Goal: Entertainment & Leisure: Consume media (video, audio)

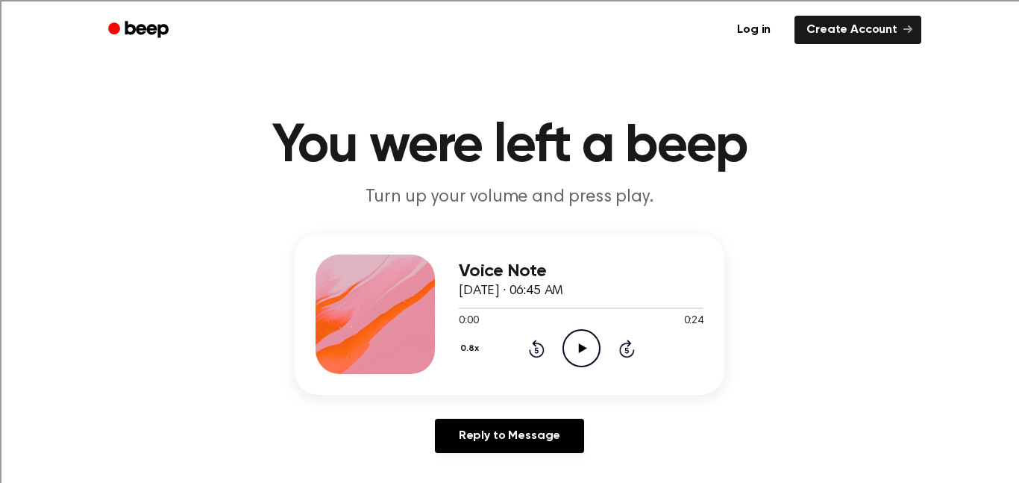
click at [575, 336] on icon "Play Audio" at bounding box center [581, 348] width 38 height 38
click at [575, 336] on icon "Pause Audio" at bounding box center [581, 348] width 38 height 38
click at [533, 345] on icon at bounding box center [537, 348] width 16 height 18
click at [574, 352] on icon "Play Audio" at bounding box center [581, 348] width 38 height 38
click at [582, 353] on icon "Play Audio" at bounding box center [581, 348] width 38 height 38
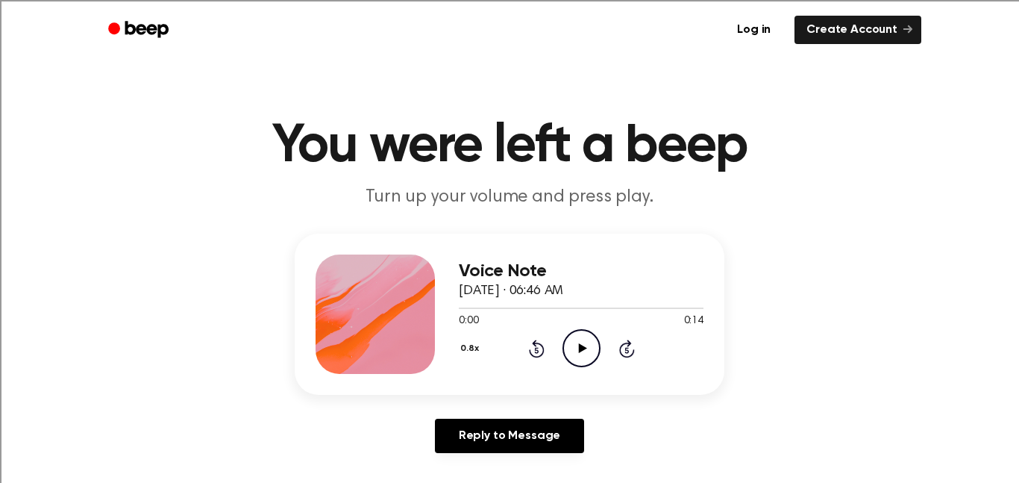
click at [581, 351] on icon at bounding box center [582, 348] width 8 height 10
click at [563, 352] on circle at bounding box center [581, 348] width 37 height 37
click at [543, 352] on icon at bounding box center [537, 348] width 16 height 18
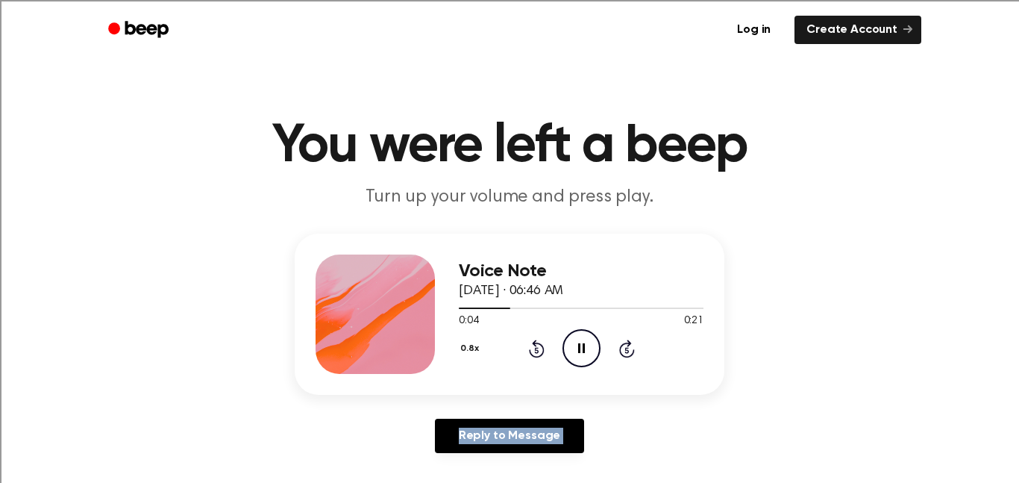
click at [543, 352] on icon at bounding box center [537, 348] width 16 height 18
click at [546, 352] on div "0.8x Rewind 5 seconds Play Audio Skip 5 seconds" at bounding box center [581, 348] width 245 height 38
click at [578, 340] on icon "Play Audio" at bounding box center [581, 348] width 38 height 38
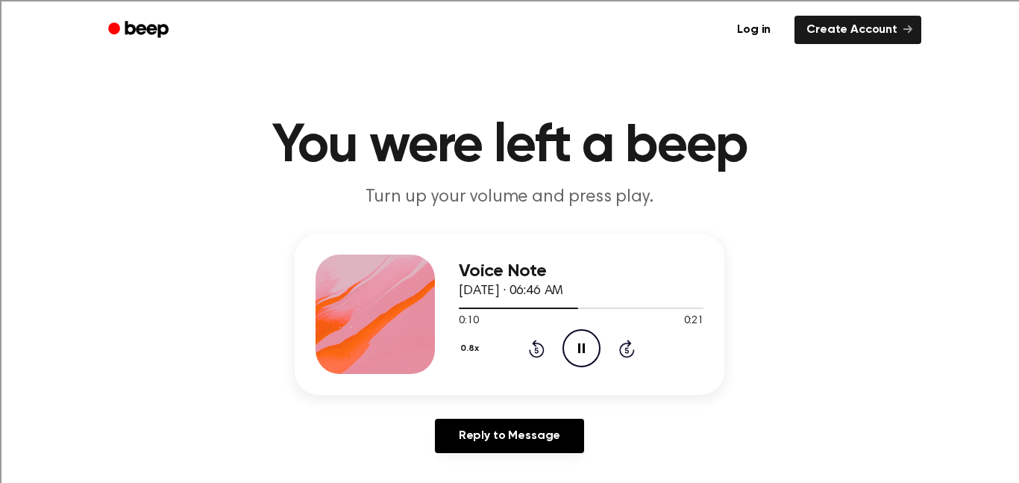
click at [578, 340] on icon "Pause Audio" at bounding box center [581, 348] width 38 height 38
click at [578, 340] on icon "Play Audio" at bounding box center [581, 348] width 38 height 38
click at [583, 353] on icon "Play Audio" at bounding box center [581, 348] width 38 height 38
click at [583, 353] on icon at bounding box center [581, 348] width 7 height 10
click at [586, 348] on icon "Play Audio" at bounding box center [581, 348] width 38 height 38
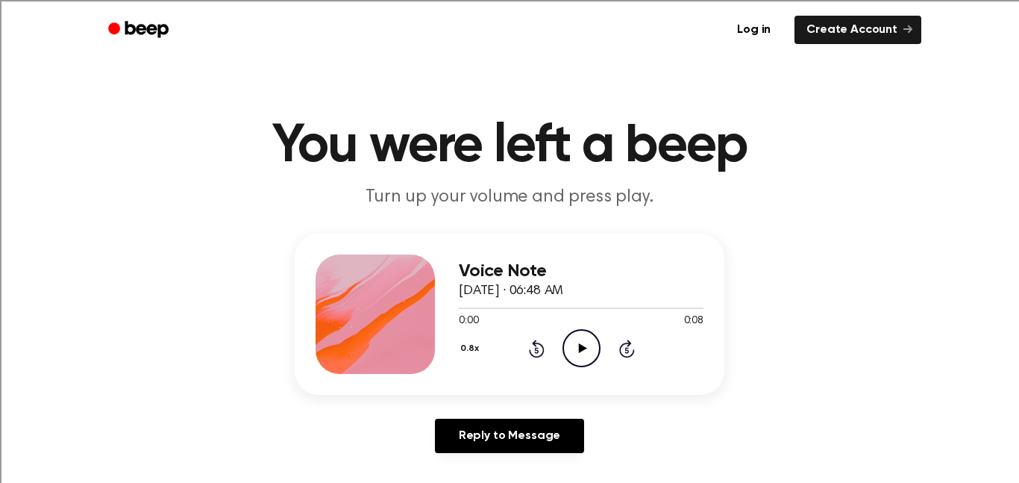
click at [582, 350] on icon at bounding box center [582, 348] width 8 height 10
click at [580, 348] on icon at bounding box center [582, 348] width 8 height 10
click at [596, 356] on icon "Play Audio" at bounding box center [581, 348] width 38 height 38
click at [587, 351] on icon "Pause Audio" at bounding box center [581, 348] width 38 height 38
click at [587, 351] on icon "Play Audio" at bounding box center [581, 348] width 38 height 38
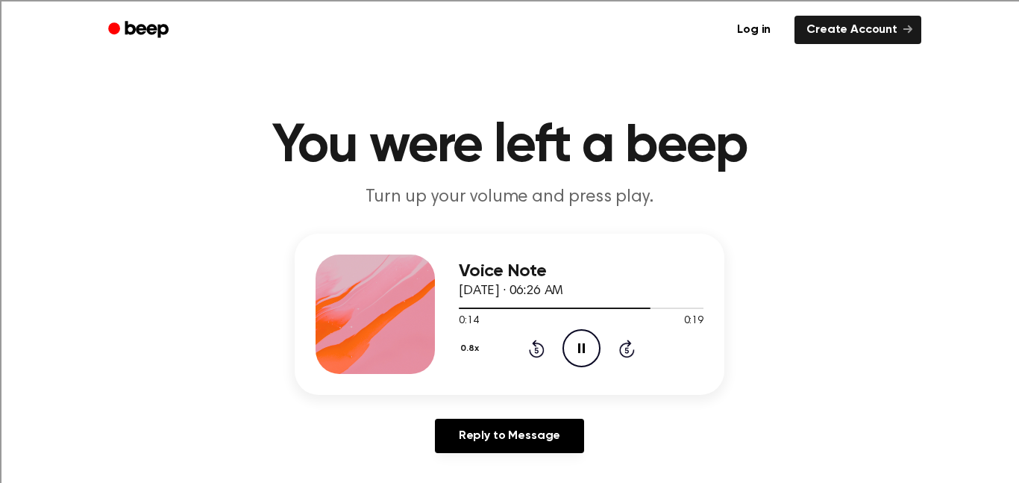
click at [544, 349] on icon at bounding box center [537, 348] width 16 height 18
click at [540, 349] on icon "Rewind 5 seconds" at bounding box center [536, 348] width 16 height 19
click at [584, 345] on icon "Play Audio" at bounding box center [581, 348] width 38 height 38
click at [585, 339] on icon "Pause Audio" at bounding box center [581, 348] width 38 height 38
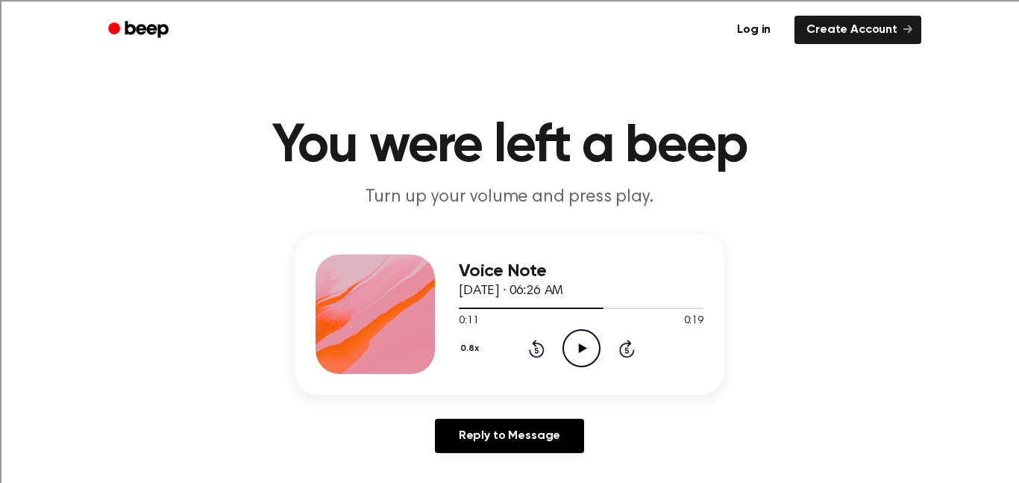
click at [536, 351] on icon at bounding box center [536, 350] width 4 height 6
click at [565, 335] on icon "Play Audio" at bounding box center [581, 348] width 38 height 38
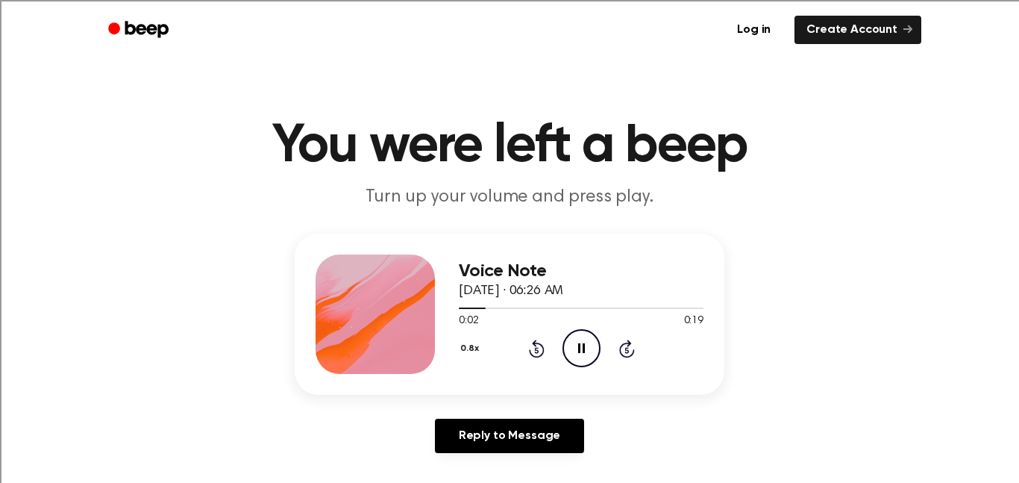
click at [565, 335] on icon "Pause Audio" at bounding box center [581, 348] width 38 height 38
click at [577, 345] on icon "Play Audio" at bounding box center [581, 348] width 38 height 38
click at [588, 359] on icon "Play Audio" at bounding box center [581, 348] width 38 height 38
click at [588, 359] on icon "Pause Audio" at bounding box center [581, 348] width 38 height 38
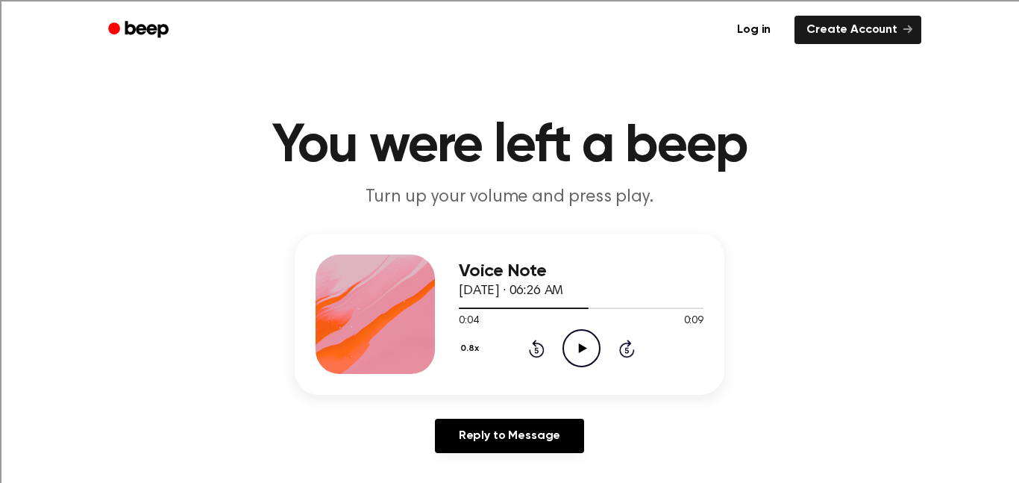
click at [591, 361] on icon "Play Audio" at bounding box center [581, 348] width 38 height 38
click at [565, 347] on icon "Play Audio" at bounding box center [581, 348] width 38 height 38
click at [583, 346] on icon "Play Audio" at bounding box center [581, 348] width 38 height 38
click at [582, 359] on icon "Play Audio" at bounding box center [581, 348] width 38 height 38
click at [587, 357] on icon "Play Audio" at bounding box center [581, 348] width 38 height 38
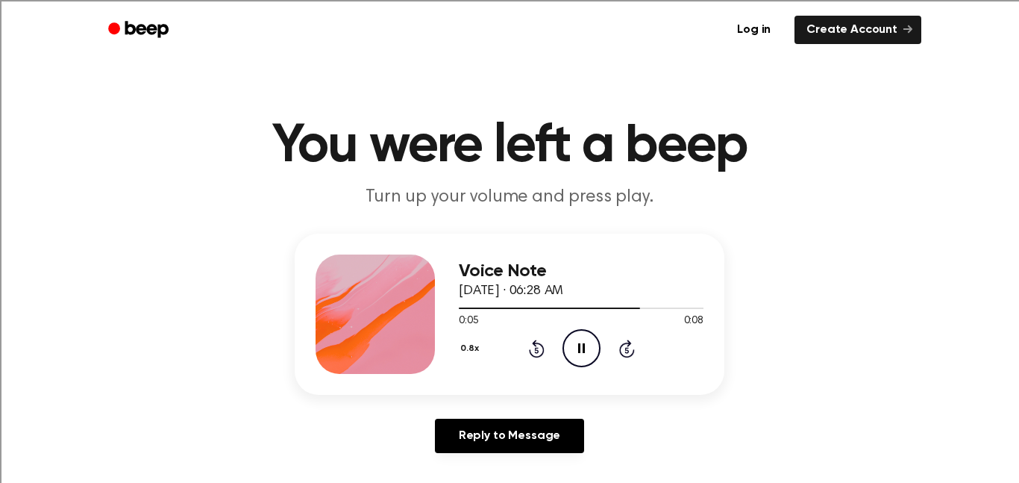
click at [587, 357] on icon "Pause Audio" at bounding box center [581, 348] width 38 height 38
click at [587, 357] on icon "Play Audio" at bounding box center [581, 348] width 38 height 38
click at [575, 348] on icon "Play Audio" at bounding box center [581, 348] width 38 height 38
click at [578, 354] on icon "Play Audio" at bounding box center [581, 348] width 38 height 38
click at [595, 352] on icon "Play Audio" at bounding box center [581, 348] width 38 height 38
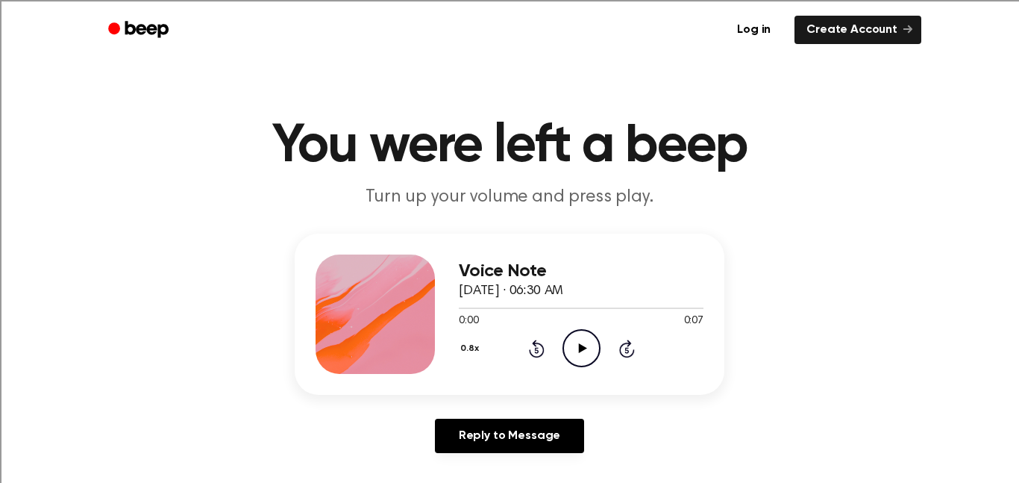
click at [588, 352] on icon "Play Audio" at bounding box center [581, 348] width 38 height 38
click at [576, 348] on icon "Pause Audio" at bounding box center [581, 348] width 38 height 38
click at [583, 354] on icon "Play Audio" at bounding box center [581, 348] width 38 height 38
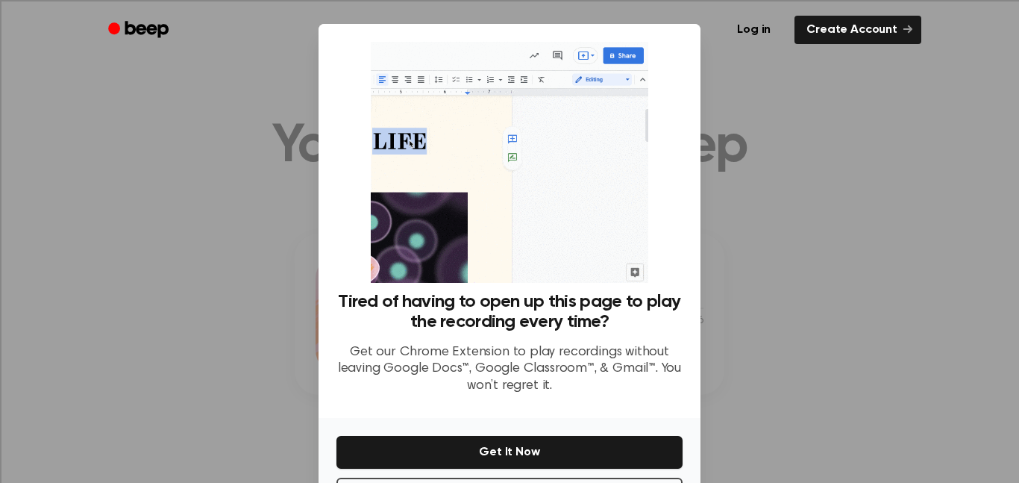
click at [876, 218] on div at bounding box center [509, 241] width 1019 height 483
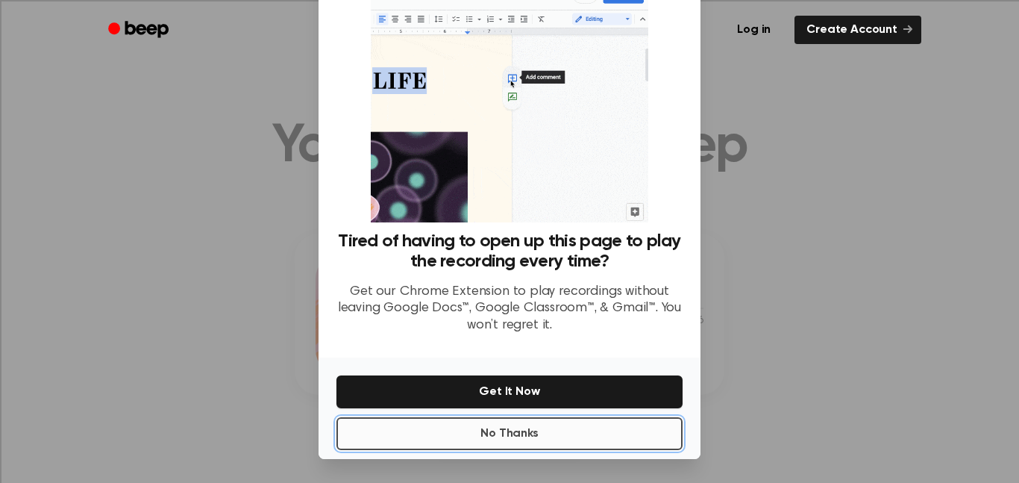
click at [580, 433] on button "No Thanks" at bounding box center [509, 433] width 346 height 33
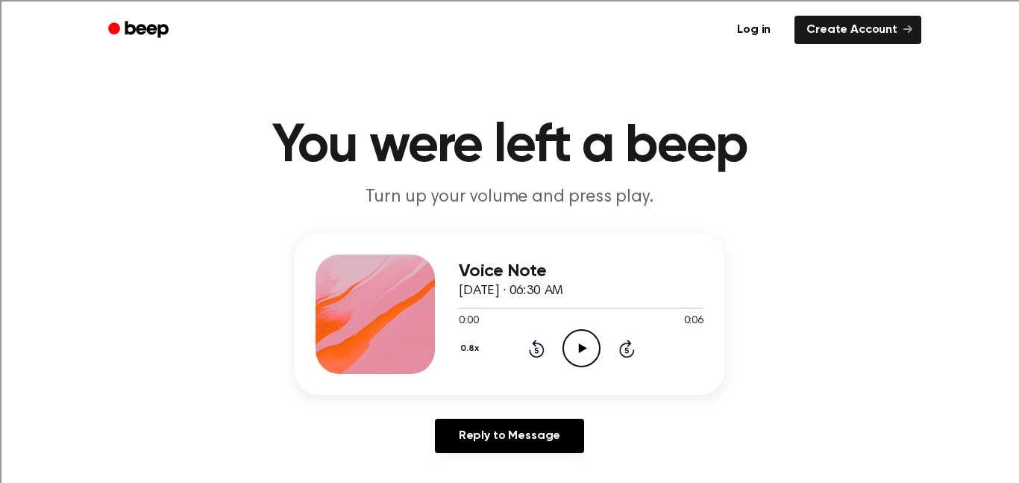
click at [585, 355] on icon "Play Audio" at bounding box center [581, 348] width 38 height 38
click at [583, 351] on icon "Play Audio" at bounding box center [581, 348] width 38 height 38
click at [589, 336] on icon "Play Audio" at bounding box center [581, 348] width 38 height 38
click at [540, 349] on icon "Rewind 5 seconds" at bounding box center [536, 348] width 16 height 19
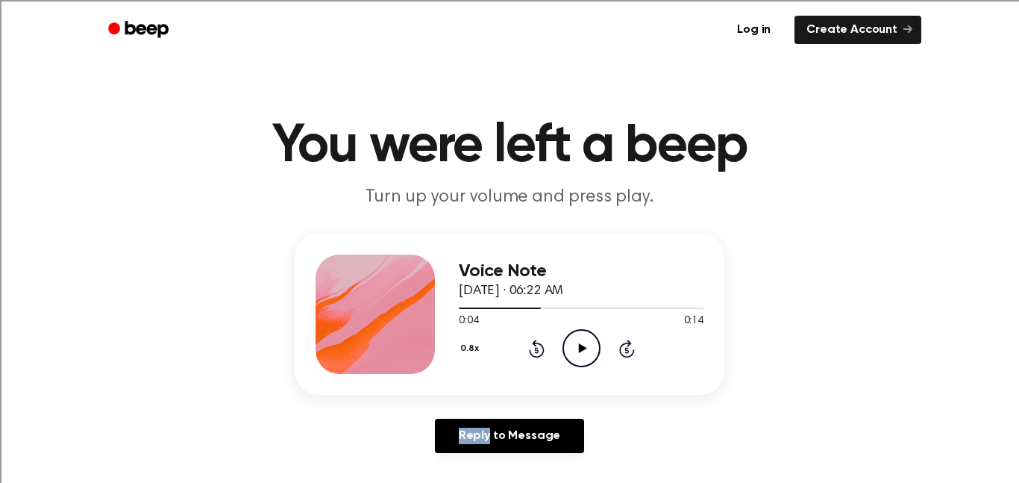
click at [575, 346] on icon "Play Audio" at bounding box center [581, 348] width 38 height 38
click at [575, 346] on icon "Pause Audio" at bounding box center [581, 348] width 38 height 38
click at [575, 346] on icon "Play Audio" at bounding box center [581, 348] width 38 height 38
click at [574, 348] on icon "Pause Audio" at bounding box center [581, 348] width 38 height 38
click at [575, 350] on icon "Play Audio" at bounding box center [581, 348] width 38 height 38
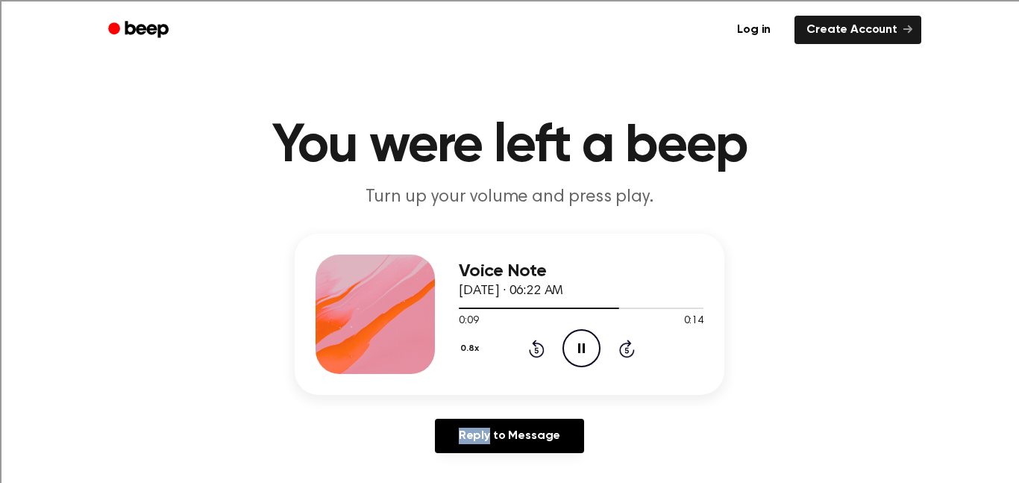
click at [575, 350] on icon "Pause Audio" at bounding box center [581, 348] width 38 height 38
click at [574, 348] on icon "Play Audio" at bounding box center [581, 348] width 38 height 38
click at [574, 351] on icon "Pause Audio" at bounding box center [581, 348] width 38 height 38
click at [574, 351] on icon "Play Audio" at bounding box center [581, 348] width 38 height 38
click at [574, 351] on icon "Pause Audio" at bounding box center [581, 348] width 38 height 38
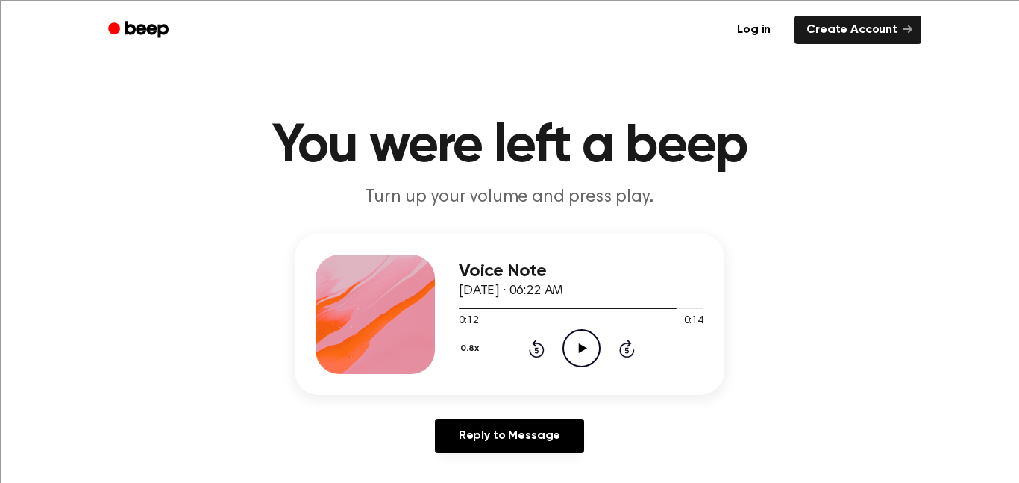
click at [577, 355] on icon "Play Audio" at bounding box center [581, 348] width 38 height 38
click at [559, 347] on div "0.8x Rewind 5 seconds Play Audio Skip 5 seconds" at bounding box center [581, 348] width 245 height 38
click at [583, 350] on icon "Play Audio" at bounding box center [581, 348] width 38 height 38
click at [525, 283] on div "Voice Note September 17, 2024 · 06:22 AM" at bounding box center [581, 281] width 245 height 40
click at [575, 347] on icon "Play Audio" at bounding box center [581, 348] width 38 height 38
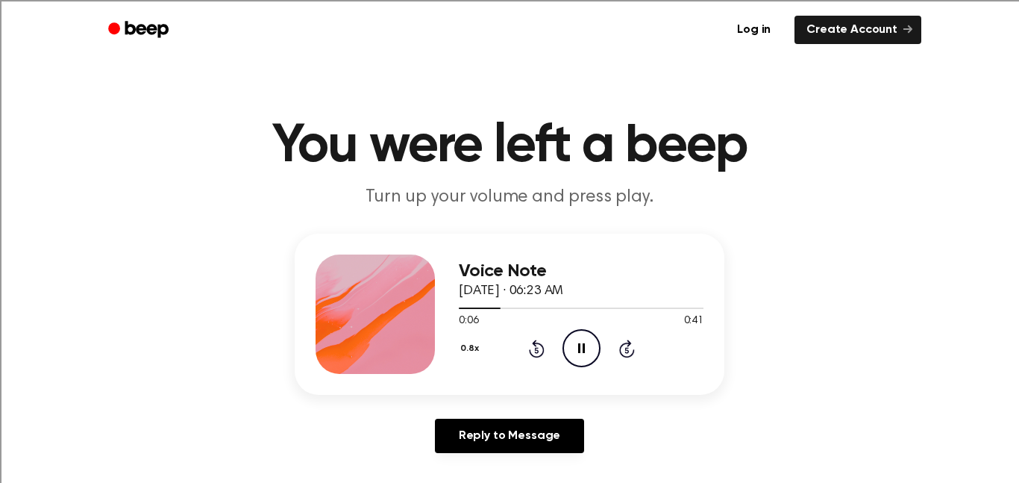
click at [577, 333] on icon "Pause Audio" at bounding box center [581, 348] width 38 height 38
click at [583, 347] on icon at bounding box center [582, 348] width 8 height 10
click at [581, 348] on icon "Pause Audio" at bounding box center [581, 348] width 38 height 38
click at [584, 354] on icon "Play Audio" at bounding box center [581, 348] width 38 height 38
click at [584, 354] on icon "Pause Audio" at bounding box center [581, 348] width 38 height 38
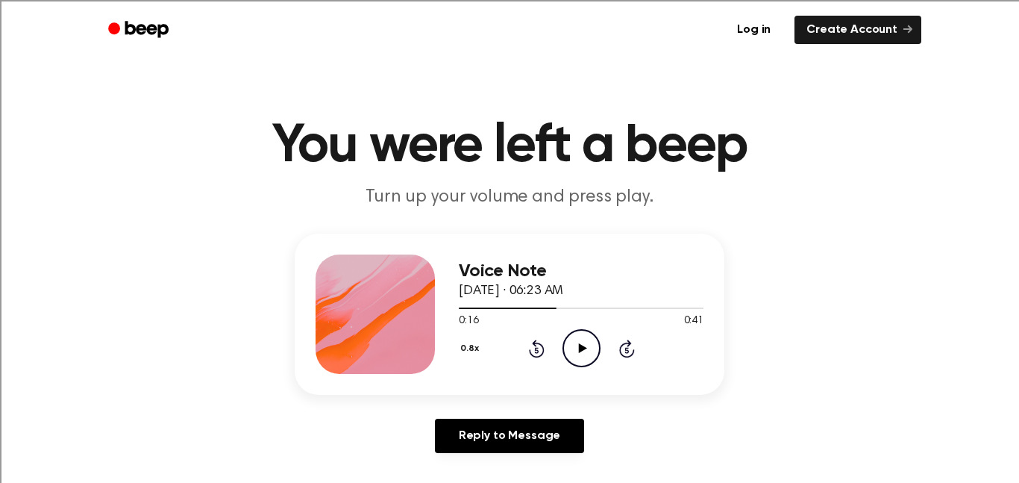
click at [584, 354] on icon "Play Audio" at bounding box center [581, 348] width 38 height 38
click at [584, 354] on icon "Pause Audio" at bounding box center [581, 348] width 38 height 38
click at [584, 354] on icon "Play Audio" at bounding box center [581, 348] width 38 height 38
click at [584, 354] on icon "Pause Audio" at bounding box center [581, 348] width 38 height 38
click at [584, 354] on icon "Play Audio" at bounding box center [581, 348] width 38 height 38
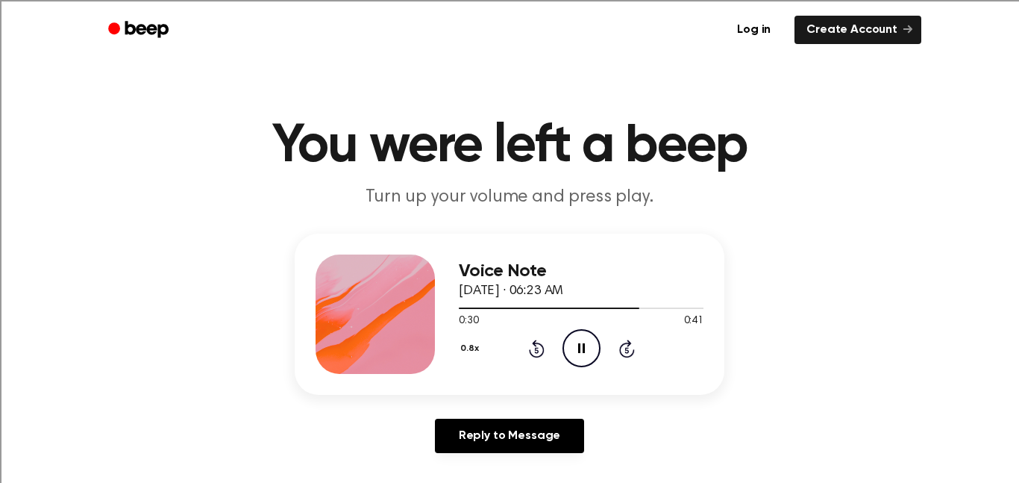
click at [582, 357] on icon "Pause Audio" at bounding box center [581, 348] width 38 height 38
click at [582, 357] on icon "Play Audio" at bounding box center [581, 348] width 38 height 38
click at [591, 348] on icon "Pause Audio" at bounding box center [581, 348] width 38 height 38
click at [591, 348] on icon "Play Audio" at bounding box center [581, 348] width 38 height 38
click at [590, 348] on icon "Pause Audio" at bounding box center [581, 348] width 38 height 38
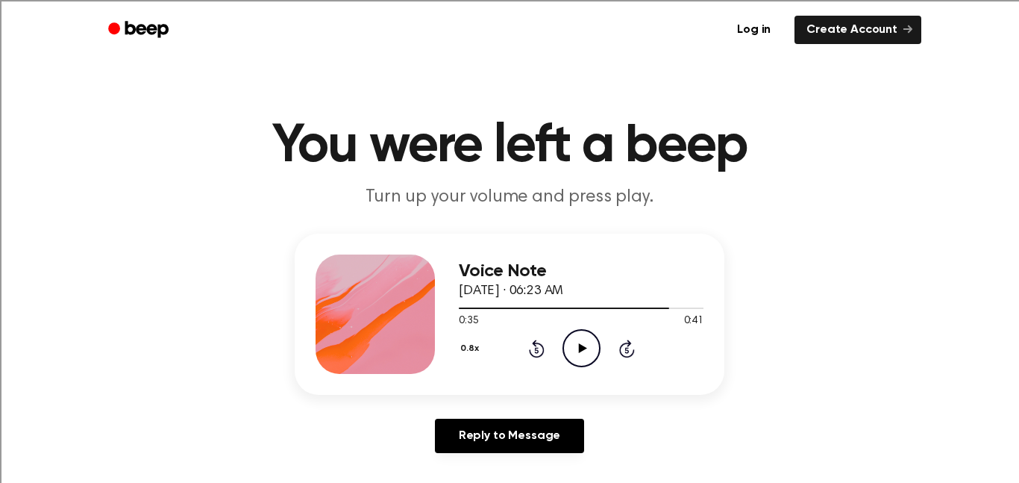
click at [590, 348] on icon "Play Audio" at bounding box center [581, 348] width 38 height 38
click at [590, 348] on icon "Pause Audio" at bounding box center [581, 348] width 38 height 38
click at [590, 348] on icon "Play Audio" at bounding box center [581, 348] width 38 height 38
click at [590, 348] on icon "Pause Audio" at bounding box center [581, 348] width 38 height 38
click at [588, 350] on icon "Play Audio" at bounding box center [581, 348] width 38 height 38
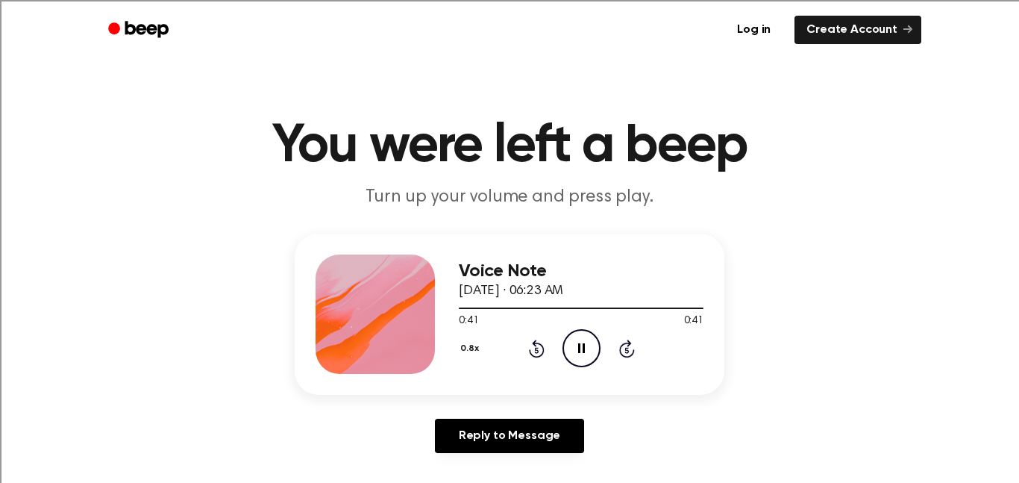
click at [578, 352] on icon at bounding box center [581, 348] width 7 height 10
click at [580, 351] on icon at bounding box center [582, 348] width 8 height 10
click at [582, 351] on icon "Play Audio" at bounding box center [581, 348] width 38 height 38
click at [629, 350] on icon "Skip 5 seconds" at bounding box center [626, 348] width 16 height 19
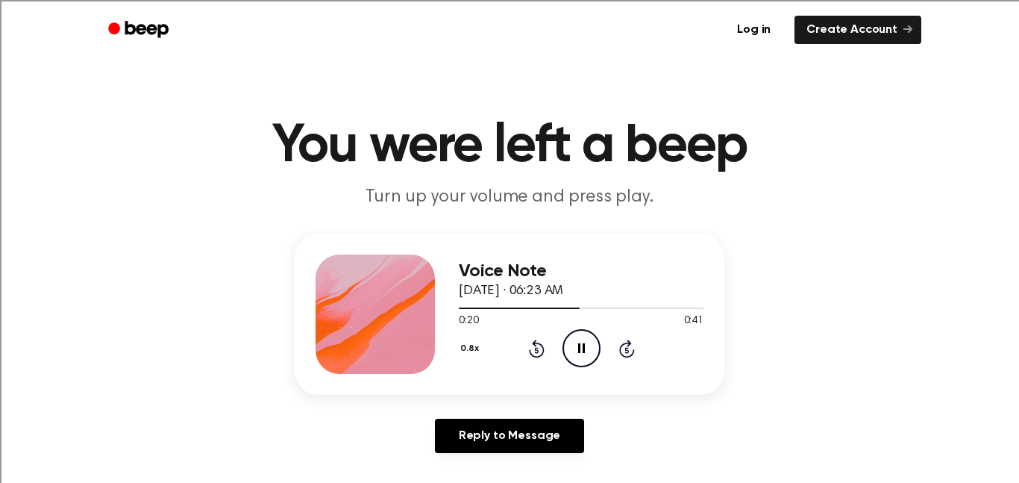
click at [581, 349] on icon "Pause Audio" at bounding box center [581, 348] width 38 height 38
click at [581, 350] on icon at bounding box center [582, 348] width 8 height 10
click at [581, 350] on icon "Pause Audio" at bounding box center [581, 348] width 38 height 38
